Goal: Find specific page/section: Find specific page/section

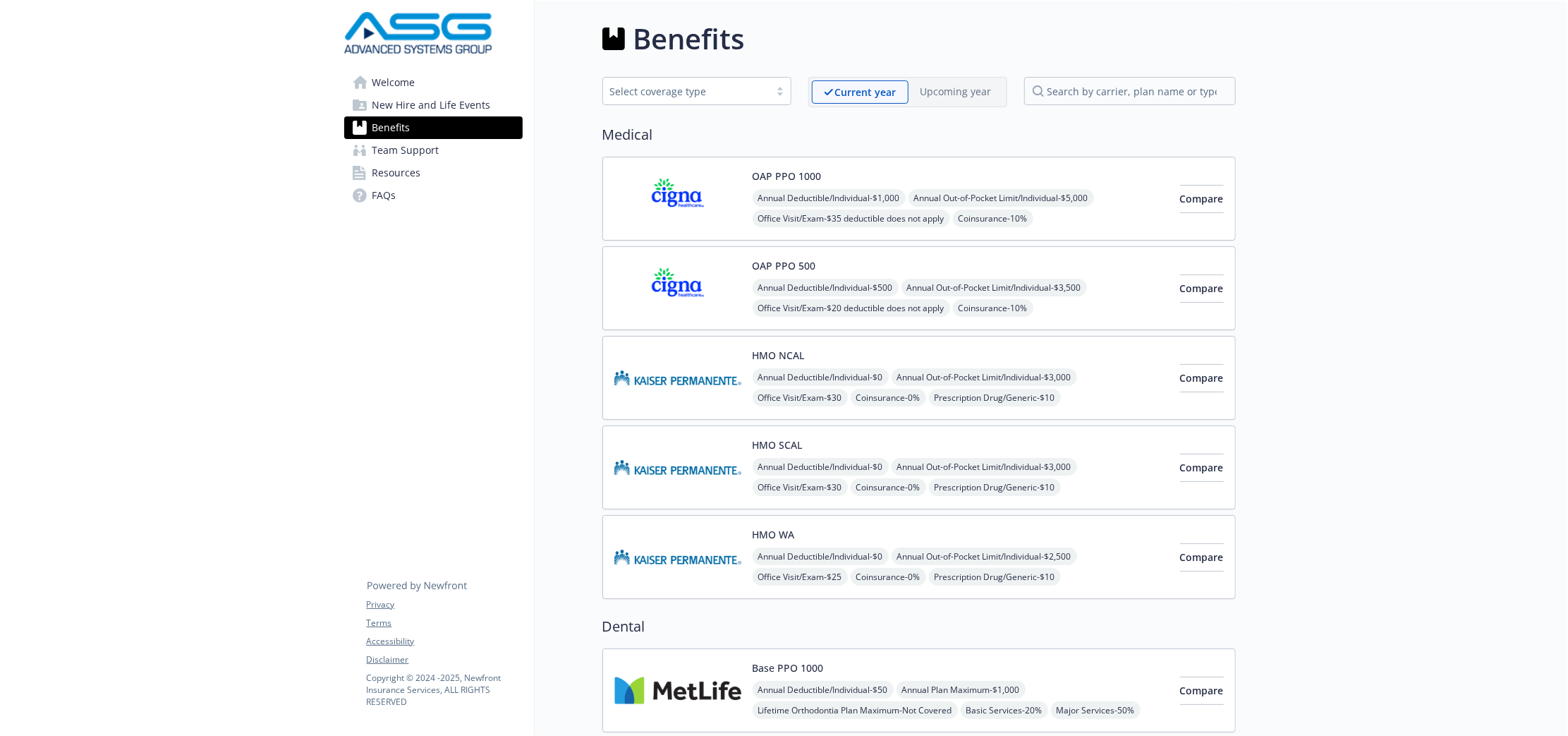
scroll to position [441, 0]
